Goal: Use online tool/utility: Utilize a website feature to perform a specific function

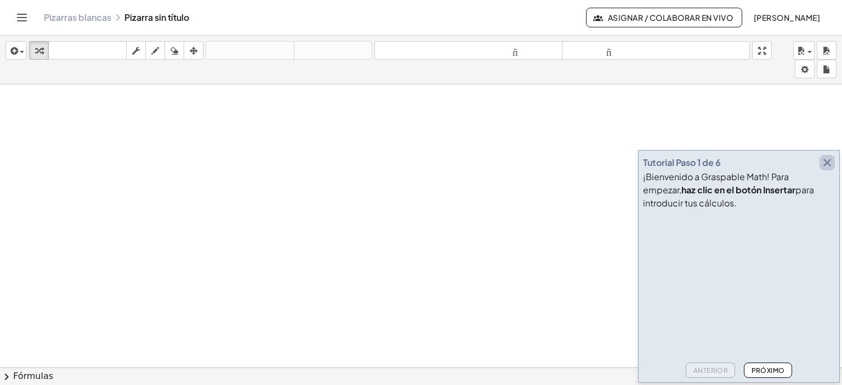
click at [823, 162] on icon "button" at bounding box center [826, 162] width 13 height 13
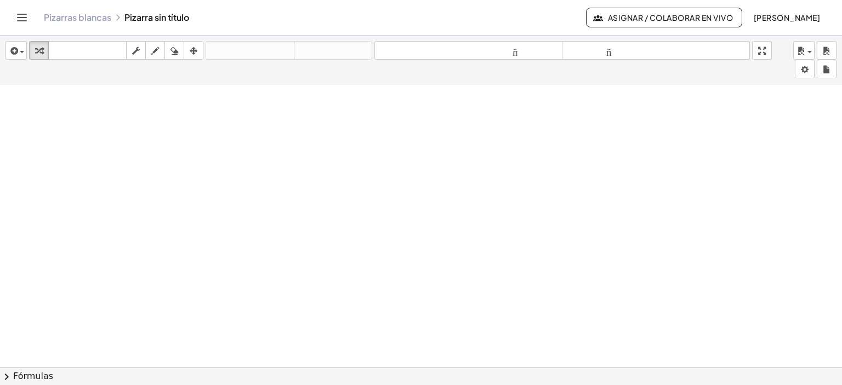
click at [170, 16] on div "Pizarras blancas Pizarra sin título" at bounding box center [315, 17] width 542 height 11
click at [100, 15] on font "Pizarras blancas" at bounding box center [77, 18] width 67 height 12
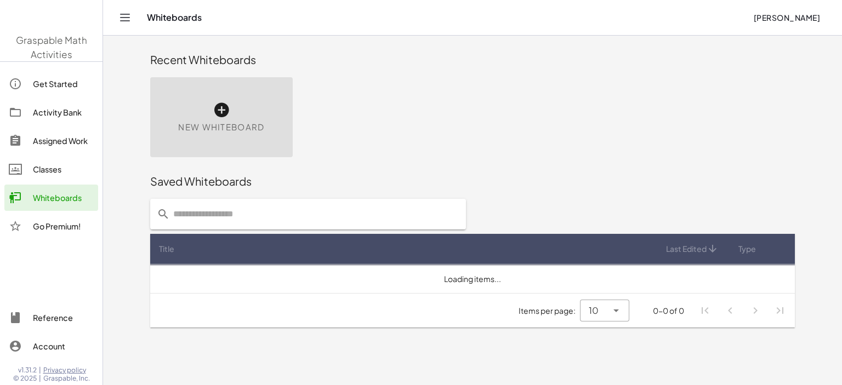
click at [217, 105] on icon at bounding box center [222, 110] width 18 height 18
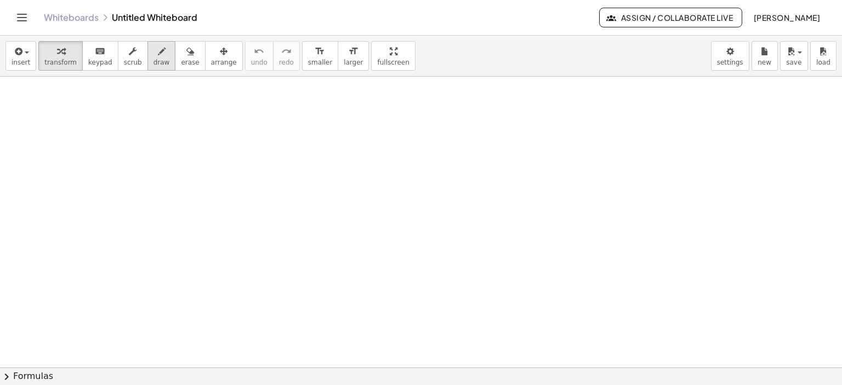
click at [158, 57] on icon "button" at bounding box center [162, 51] width 8 height 13
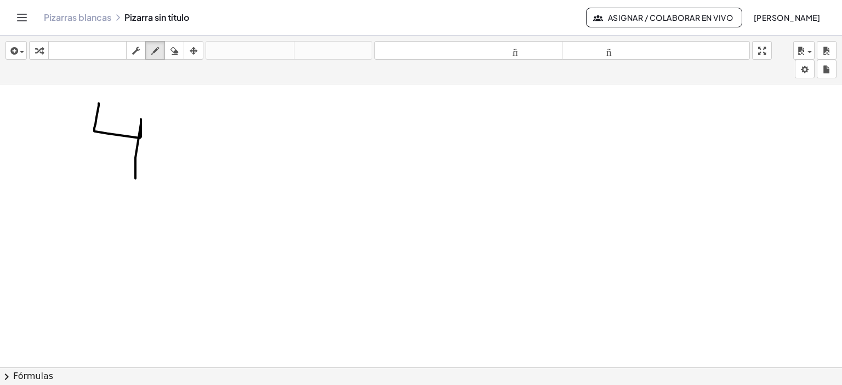
drag, startPoint x: 99, startPoint y: 95, endPoint x: 135, endPoint y: 170, distance: 83.6
click at [135, 170] on div at bounding box center [421, 375] width 842 height 583
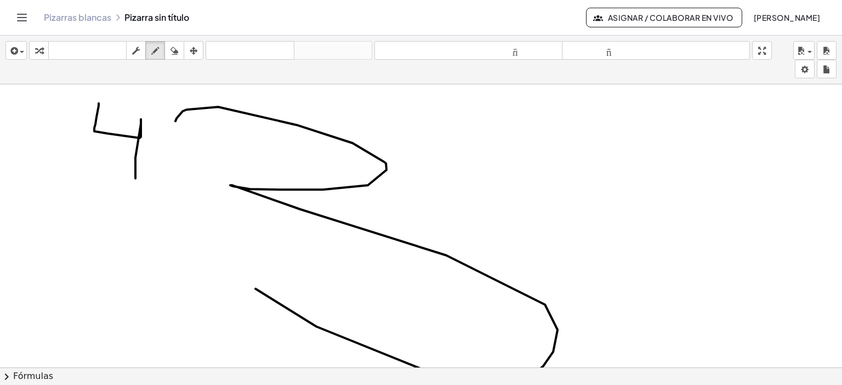
drag, startPoint x: 296, startPoint y: 124, endPoint x: 247, endPoint y: 275, distance: 158.7
click at [247, 275] on div at bounding box center [421, 375] width 842 height 583
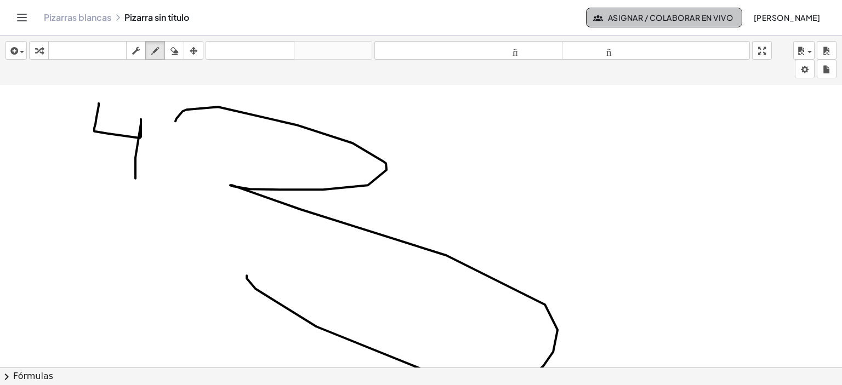
click at [655, 21] on font "Asignar / Colaborar en vivo" at bounding box center [670, 18] width 125 height 10
